Goal: Use online tool/utility: Utilize a website feature to perform a specific function

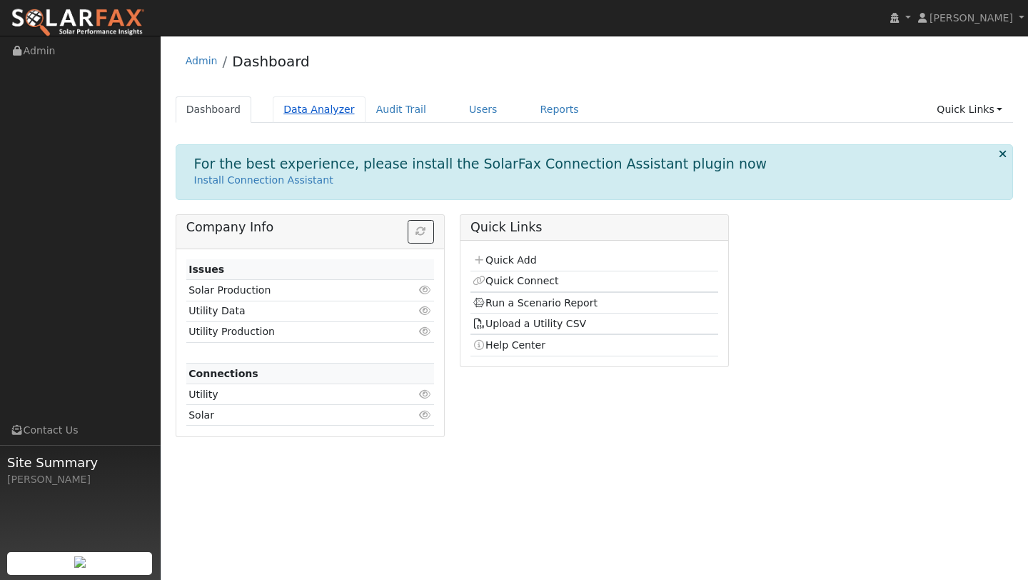
click at [325, 99] on link "Data Analyzer" at bounding box center [319, 109] width 93 height 26
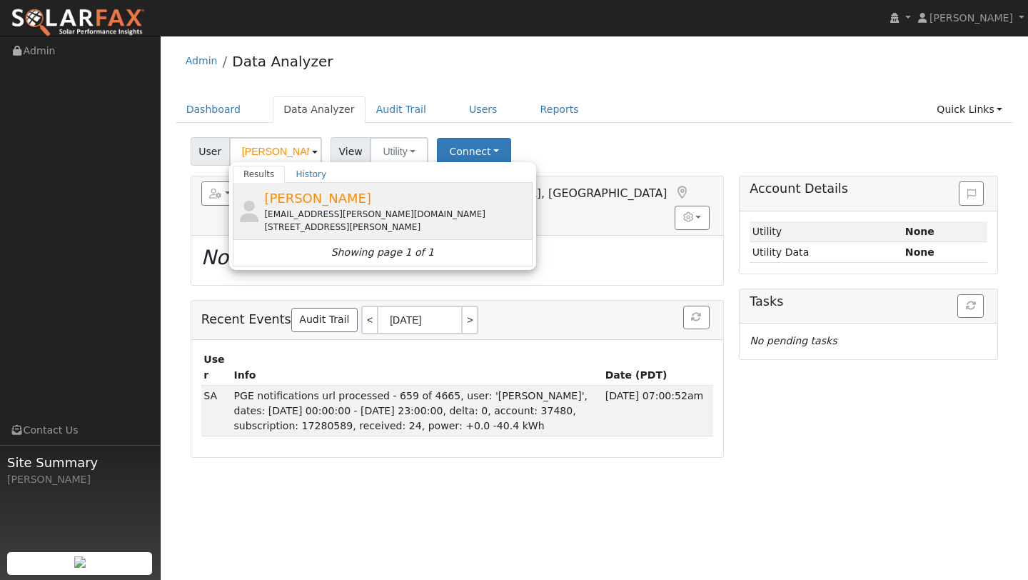
click at [337, 189] on div "Simon Oshea simon.oshea@gmail.com 79 Glen Eden Avenue, Oakland, CA 94611" at bounding box center [396, 211] width 265 height 45
type input "Simon Oshea"
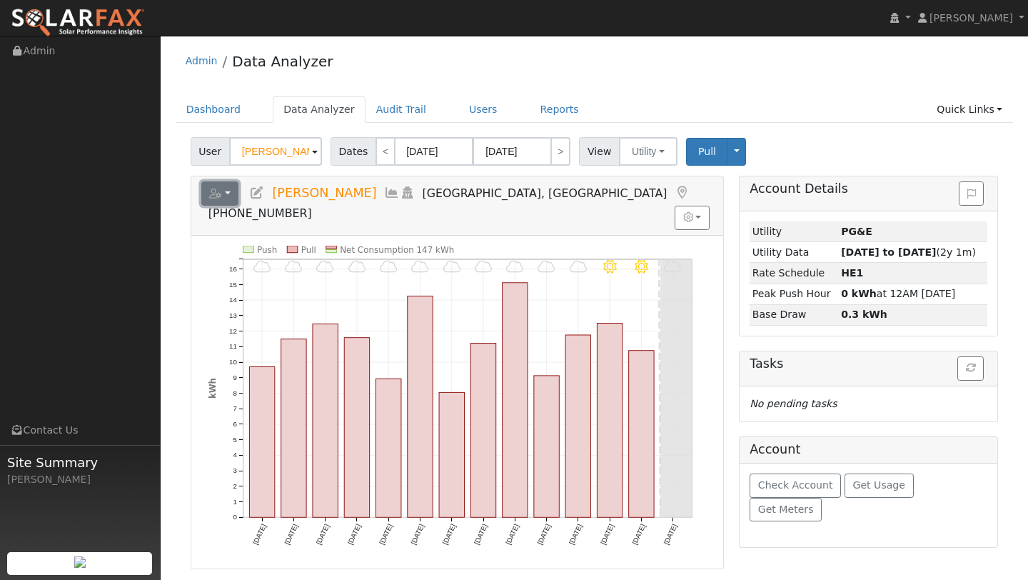
click at [229, 187] on button "button" at bounding box center [220, 193] width 38 height 24
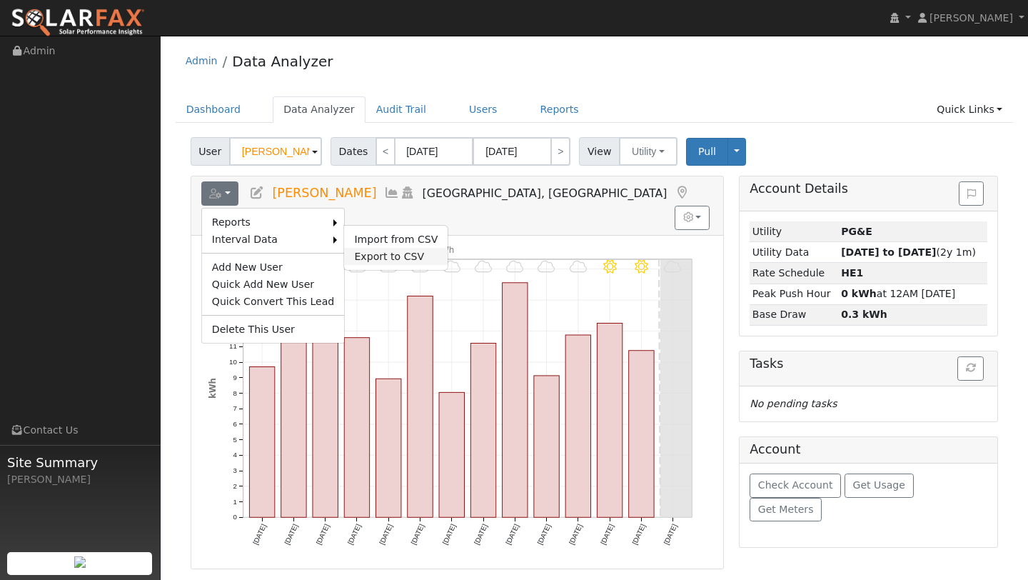
click at [381, 248] on link "Export to CSV" at bounding box center [396, 256] width 104 height 17
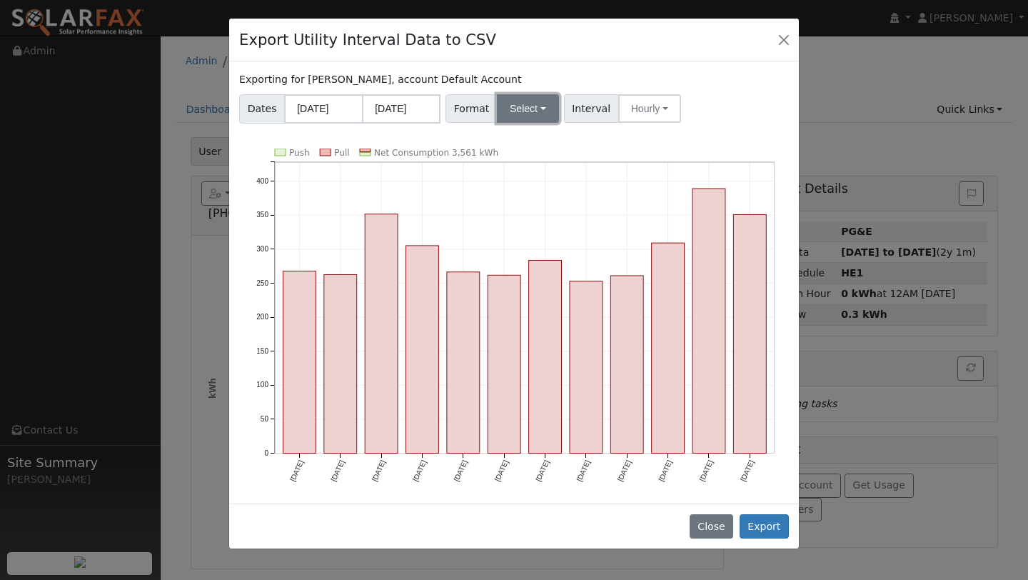
click at [526, 115] on button "Select" at bounding box center [528, 108] width 62 height 29
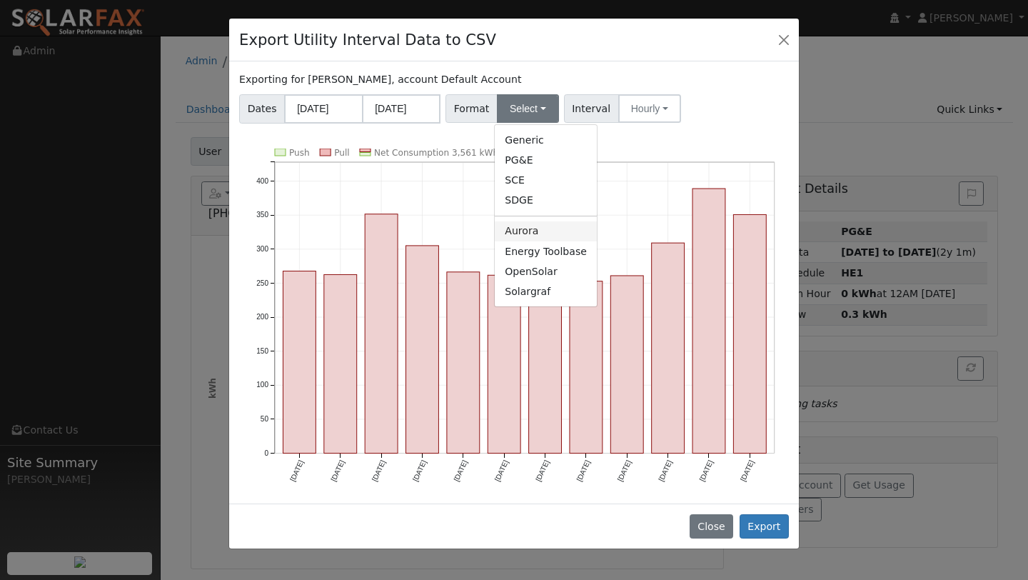
click at [509, 228] on link "Aurora" at bounding box center [546, 231] width 102 height 20
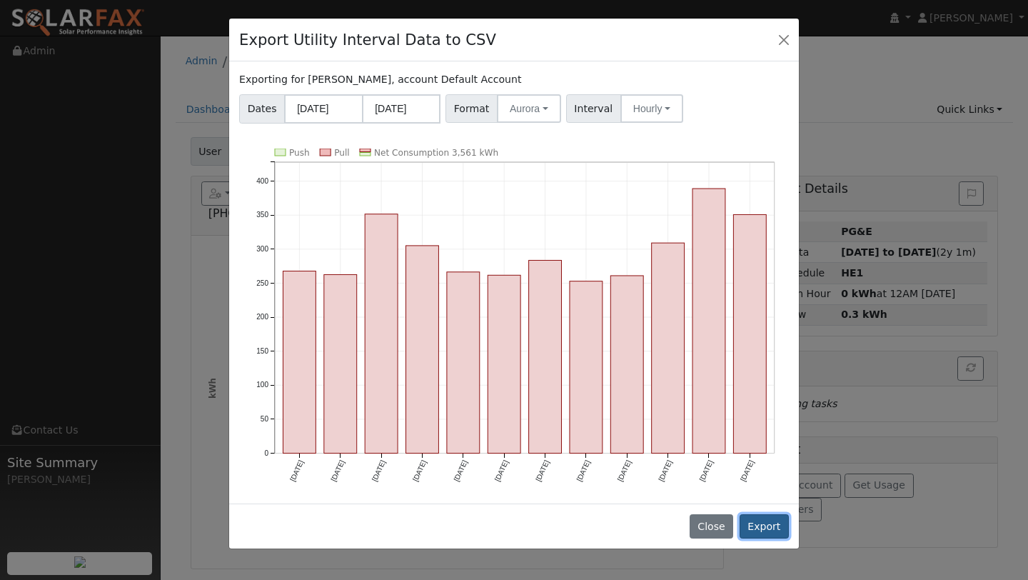
click at [773, 518] on button "Export" at bounding box center [764, 526] width 49 height 24
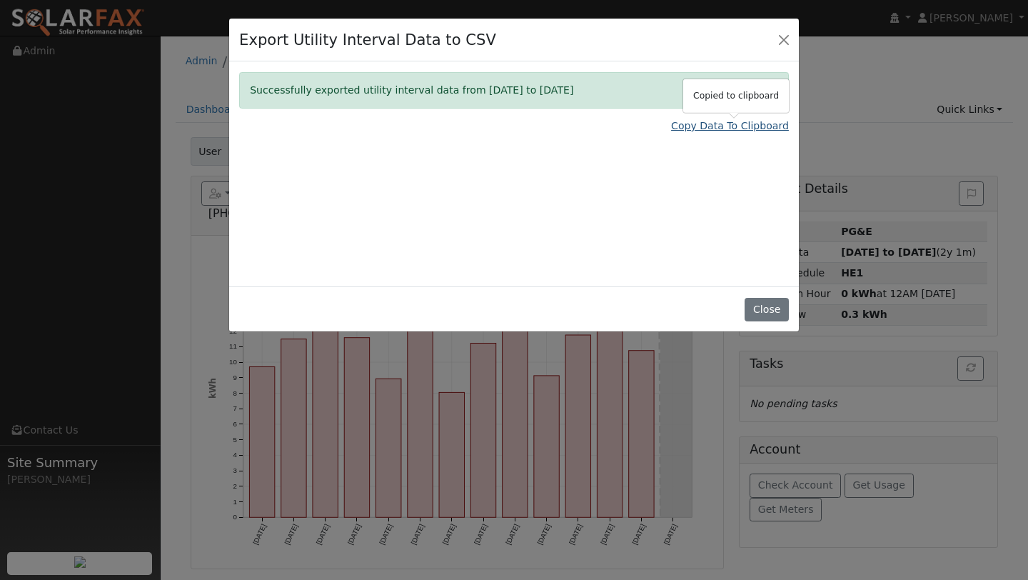
click at [715, 121] on link "Copy Data To Clipboard" at bounding box center [730, 126] width 118 height 15
click at [776, 37] on button "Close" at bounding box center [784, 39] width 20 height 20
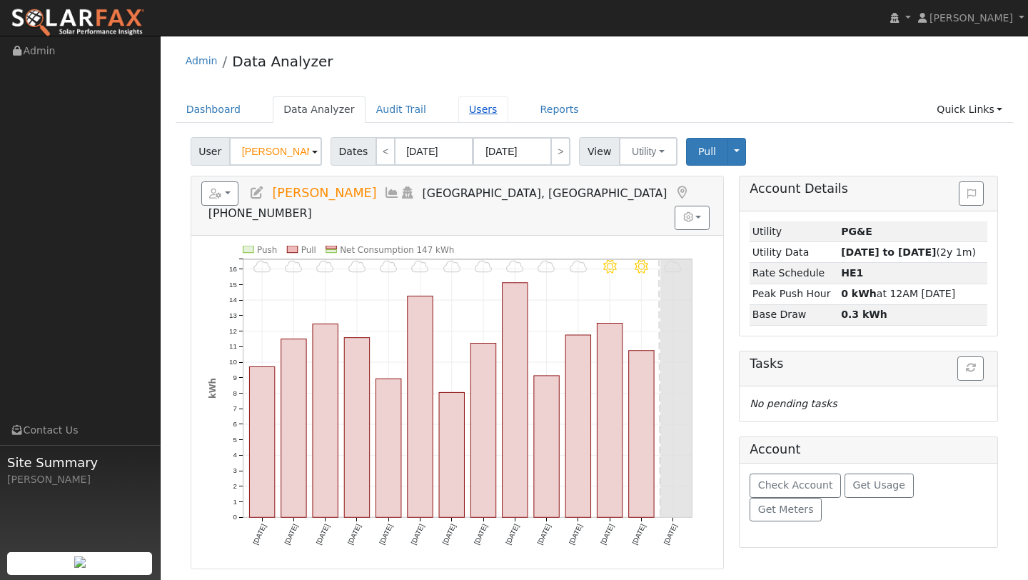
click at [485, 108] on link "Users" at bounding box center [483, 109] width 50 height 26
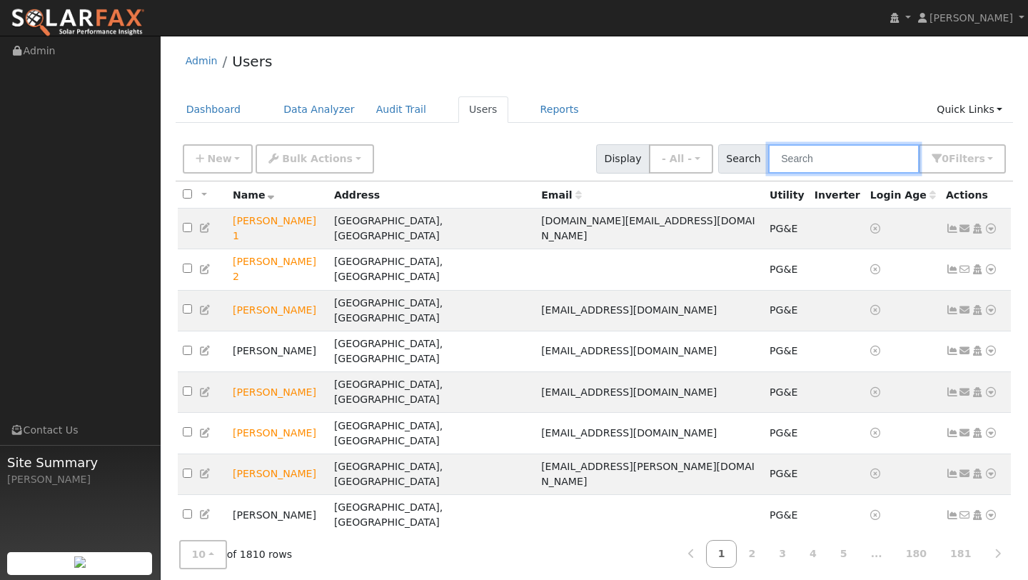
click at [813, 163] on input "text" at bounding box center [843, 158] width 151 height 29
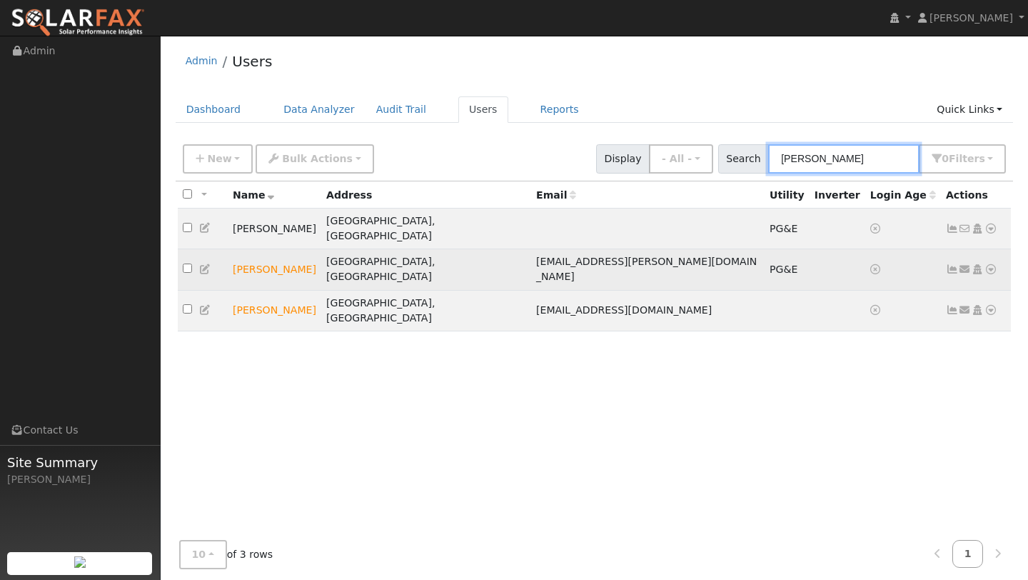
type input "SIMON"
click at [994, 264] on icon at bounding box center [991, 269] width 13 height 10
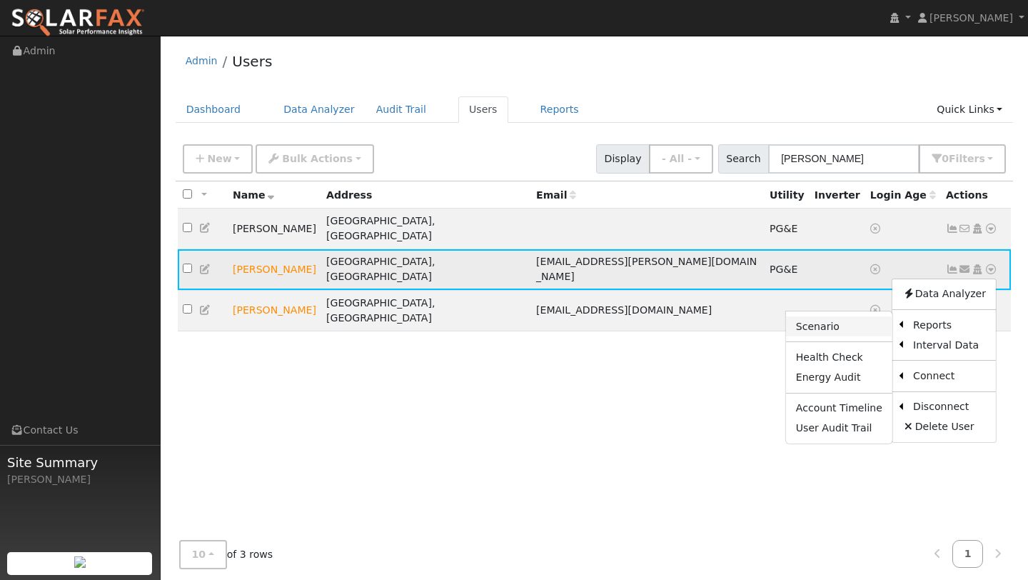
click at [862, 316] on link "Scenario" at bounding box center [839, 326] width 106 height 20
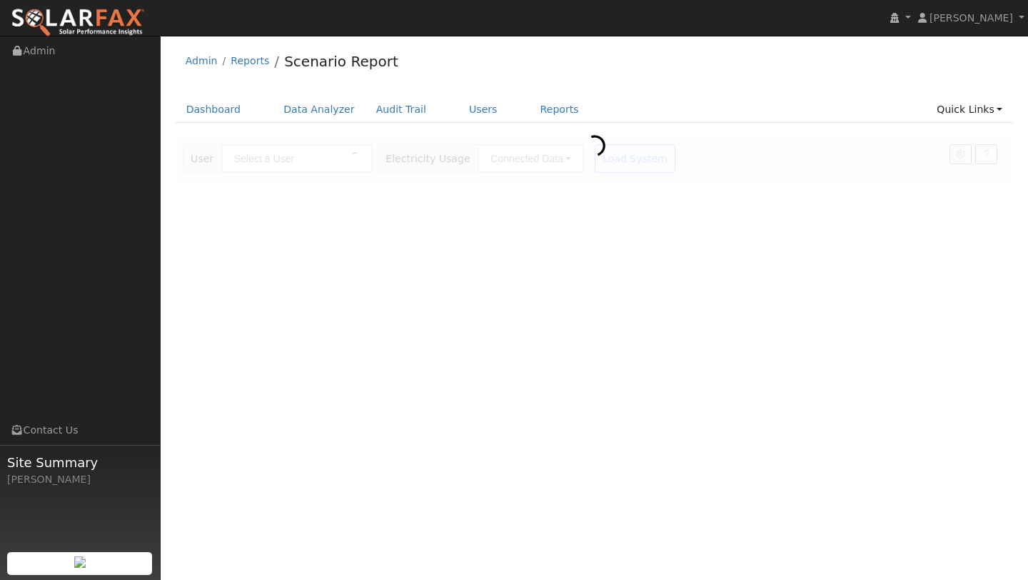
type input "[PERSON_NAME]"
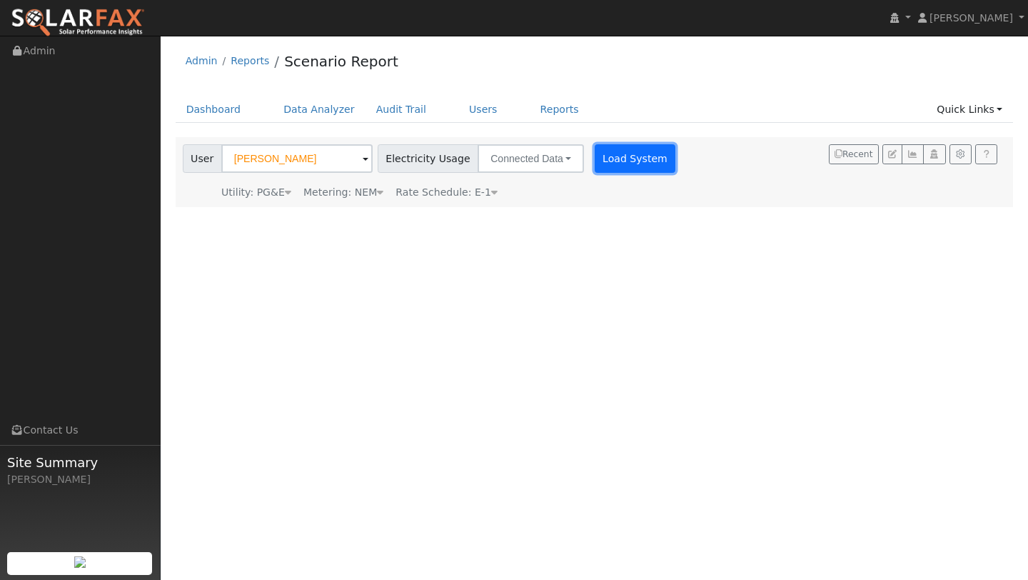
click at [595, 146] on button "Load System" at bounding box center [635, 158] width 81 height 29
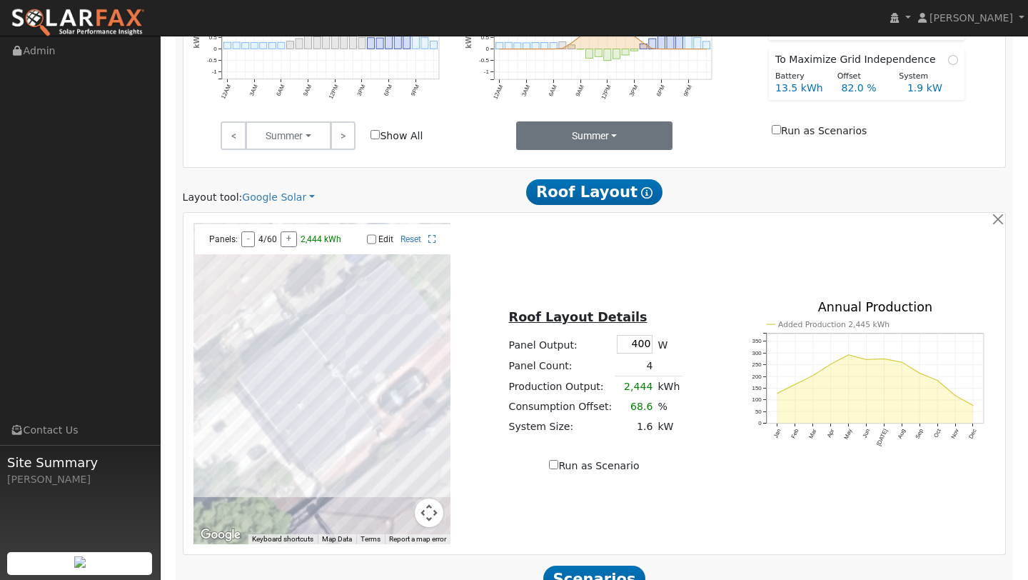
scroll to position [714, 0]
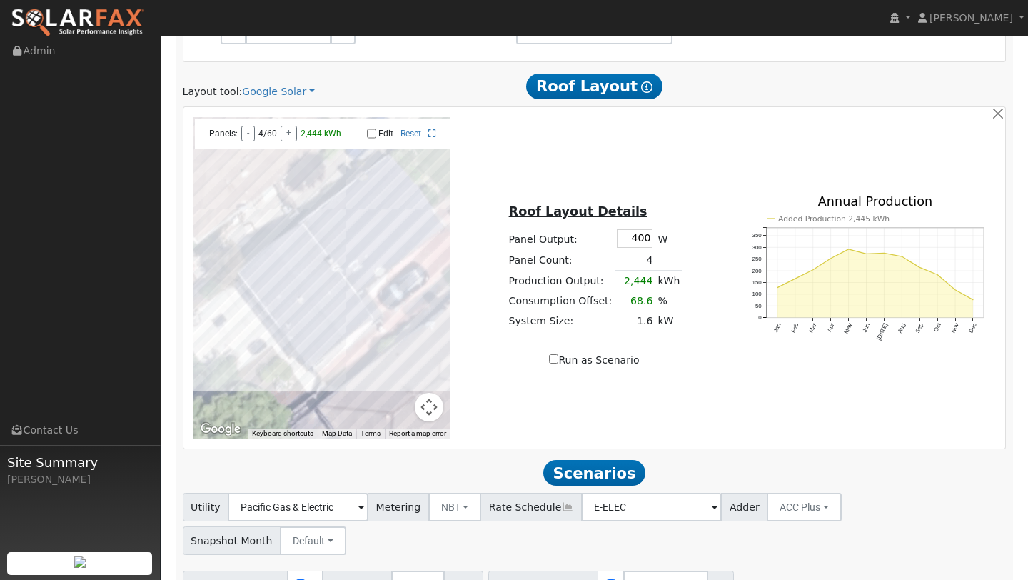
click at [436, 419] on gmp-internal-camera-control at bounding box center [429, 407] width 29 height 29
click at [425, 403] on button "Map camera controls" at bounding box center [429, 407] width 29 height 29
click at [398, 403] on button "Zoom out" at bounding box center [393, 407] width 29 height 29
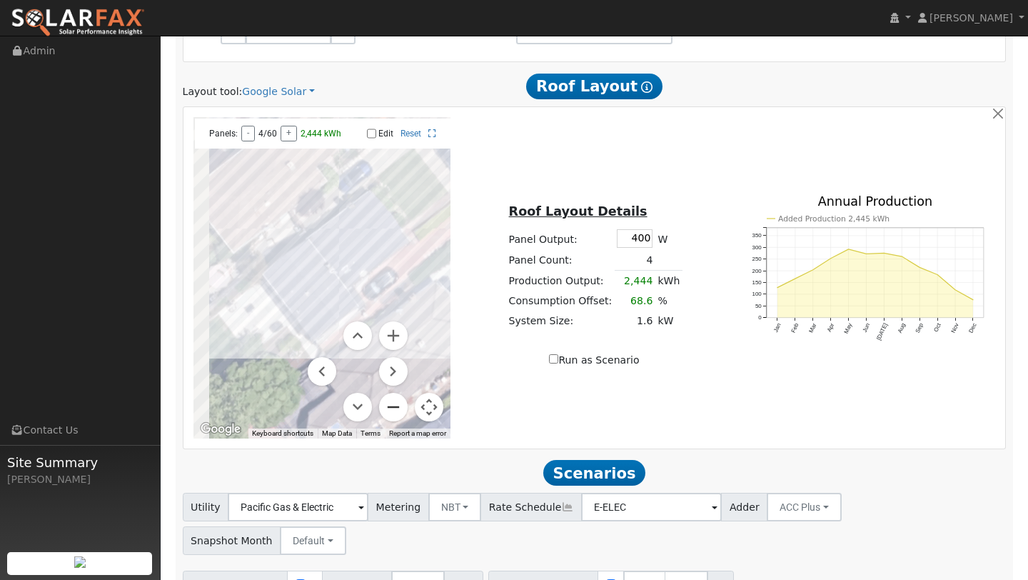
click at [398, 403] on button "Zoom out" at bounding box center [393, 407] width 29 height 29
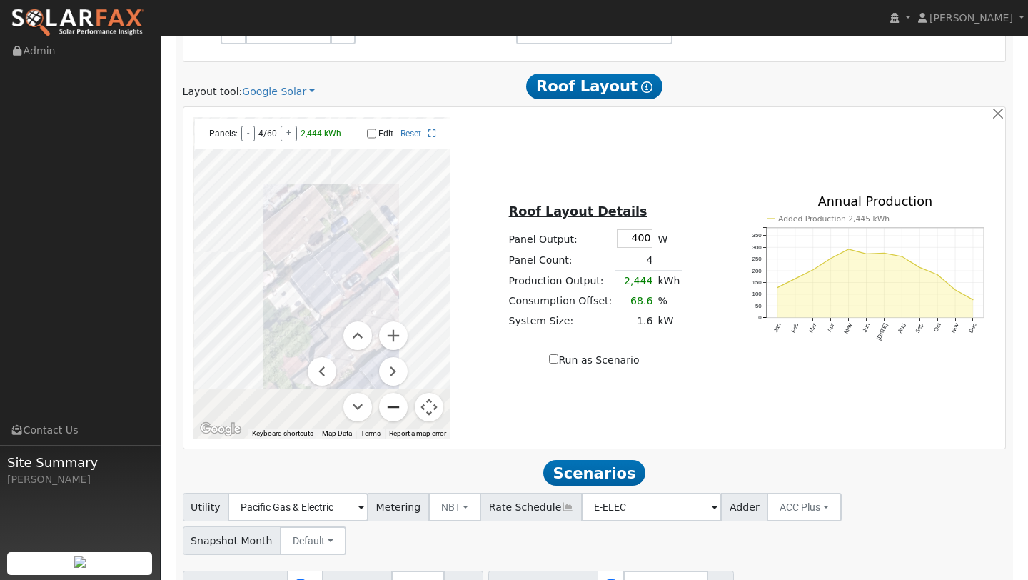
click at [398, 403] on button "Zoom out" at bounding box center [393, 407] width 29 height 29
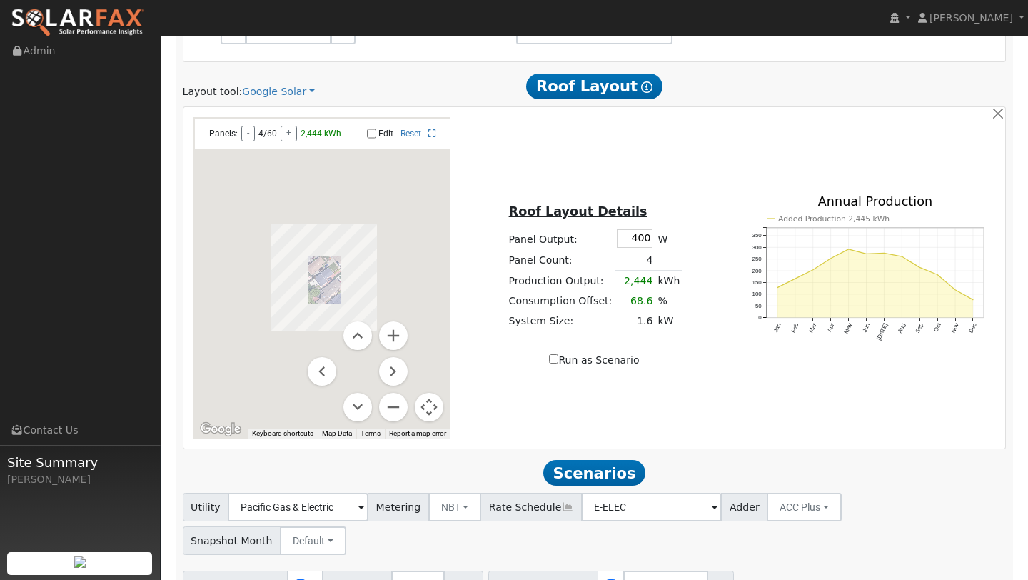
click at [429, 406] on button "Map camera controls" at bounding box center [429, 407] width 29 height 29
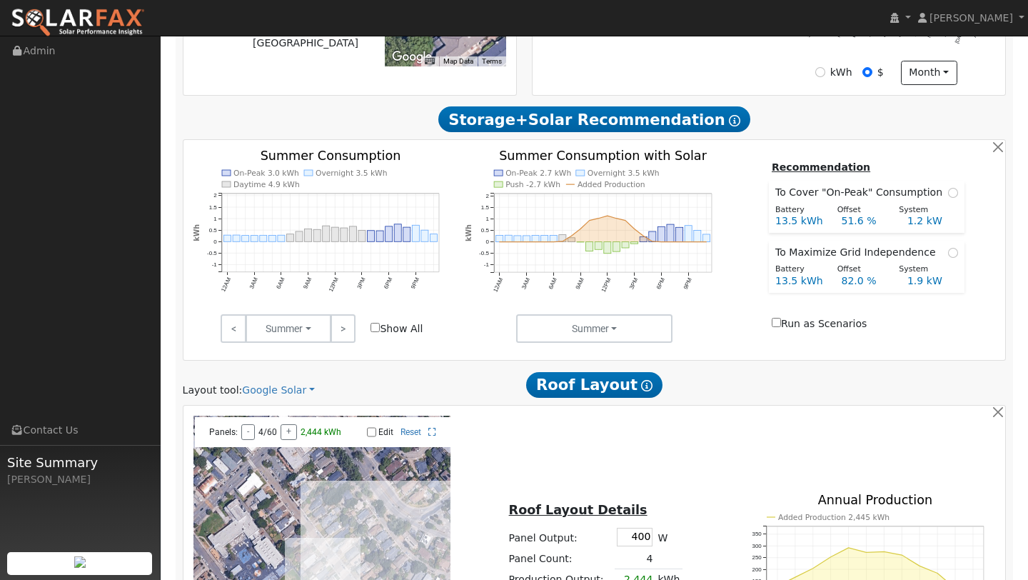
scroll to position [758, 0]
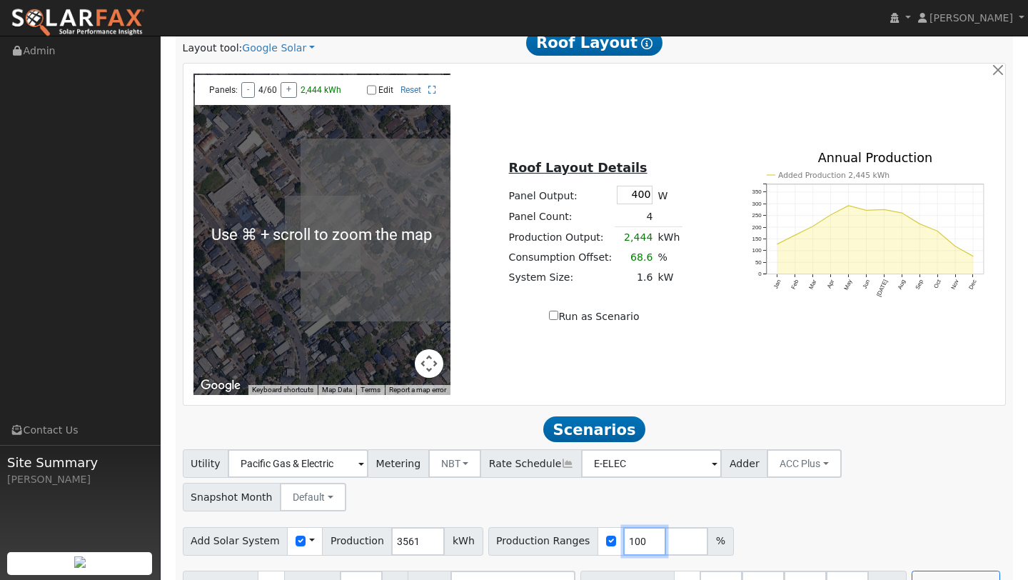
click at [628, 527] on input "100" at bounding box center [644, 541] width 43 height 29
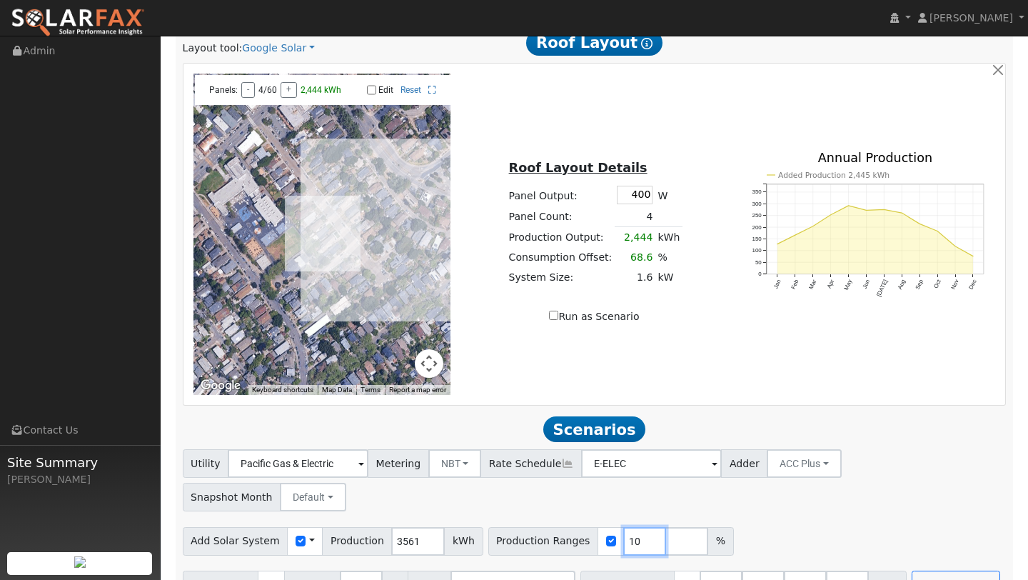
type input "1"
type input "223"
click at [912, 571] on button "Run Scenarios" at bounding box center [956, 585] width 88 height 29
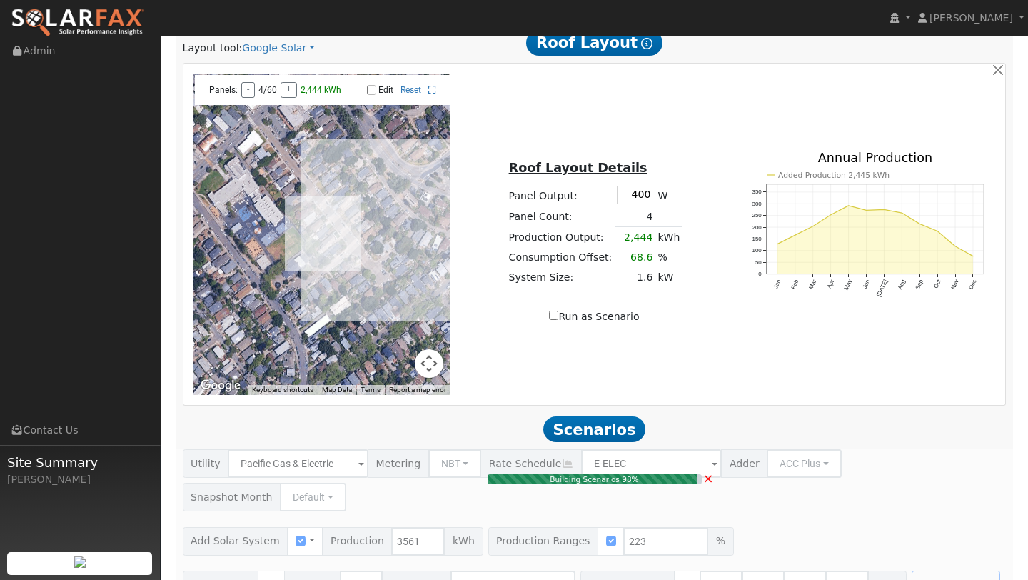
type input "5.3"
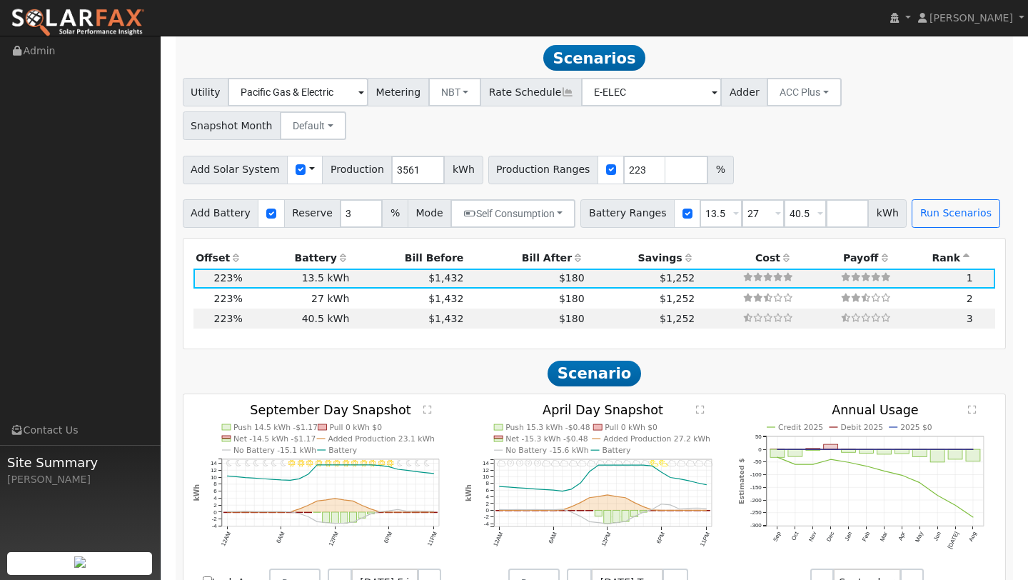
scroll to position [1131, 0]
